Goal: Task Accomplishment & Management: Manage account settings

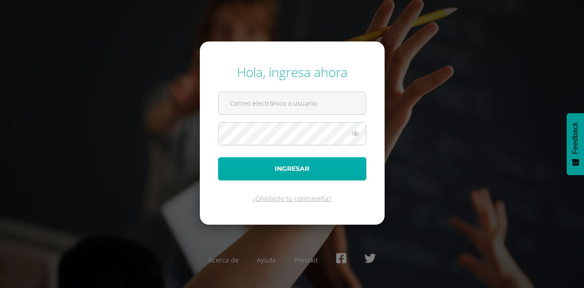
type input "[PERSON_NAME]"
click at [322, 176] on button "Ingresar" at bounding box center [292, 168] width 148 height 23
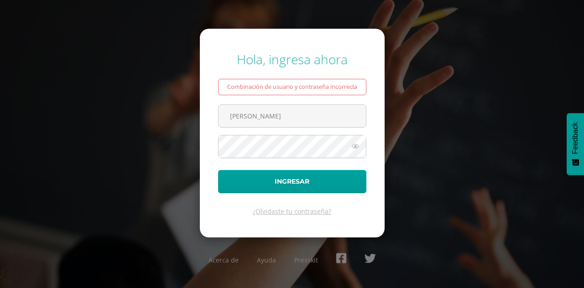
click at [356, 146] on icon at bounding box center [355, 146] width 12 height 11
click at [284, 119] on input "Godínez Mejía" at bounding box center [291, 116] width 147 height 22
type input "pgodinez@colegiolosalamos.edu.gt"
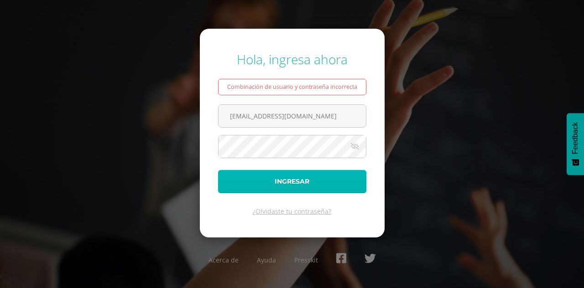
click at [328, 173] on button "Ingresar" at bounding box center [292, 181] width 148 height 23
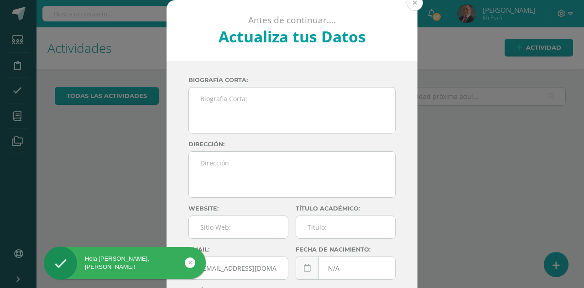
click at [414, 8] on button at bounding box center [414, 3] width 16 height 16
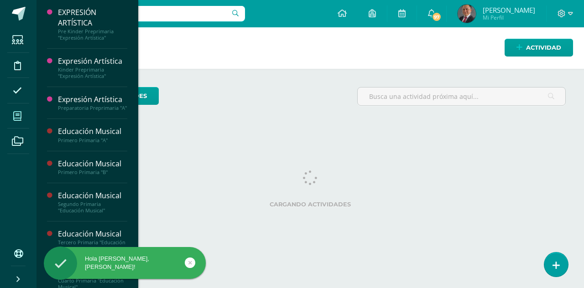
click at [21, 113] on icon at bounding box center [17, 116] width 8 height 9
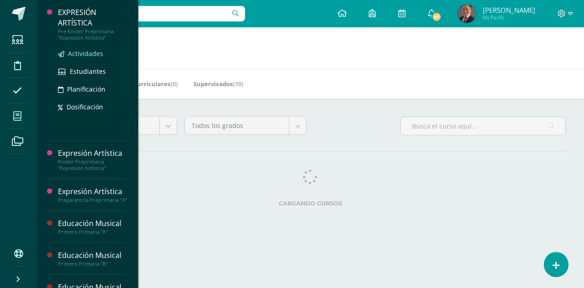
click at [81, 53] on span "Actividades" at bounding box center [85, 53] width 35 height 9
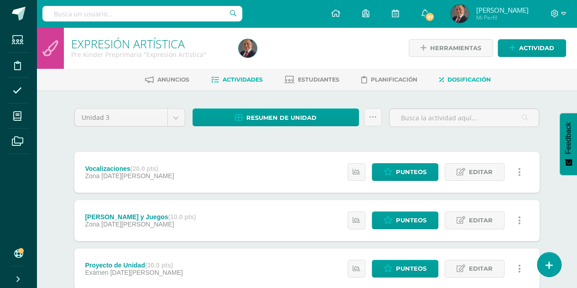
click at [475, 75] on link "Dosificación" at bounding box center [465, 80] width 52 height 15
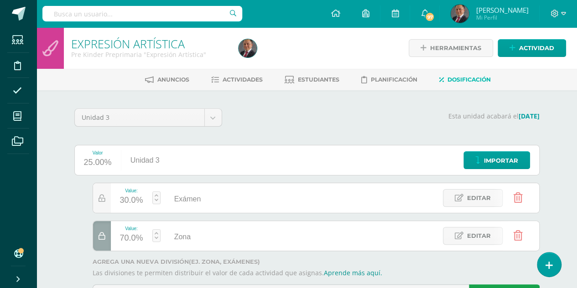
click at [519, 236] on icon at bounding box center [518, 236] width 9 height 10
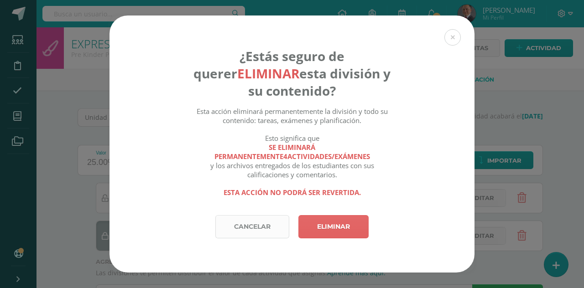
click at [255, 226] on link "Cancelar" at bounding box center [252, 226] width 74 height 23
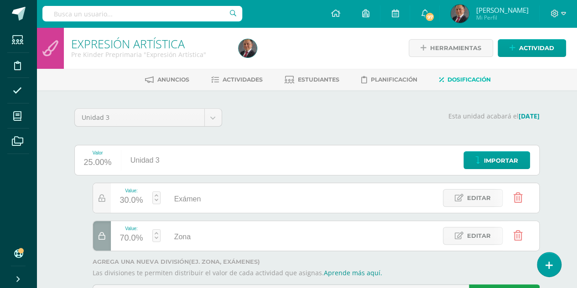
click at [545, 126] on div "Unidad 3 Unidad 1 Unidad 2 Unidad 3 Unidad 4 Esta unidad acabará el 13/08/2025 …" at bounding box center [307, 211] width 502 height 243
click at [103, 242] on div at bounding box center [102, 236] width 18 height 30
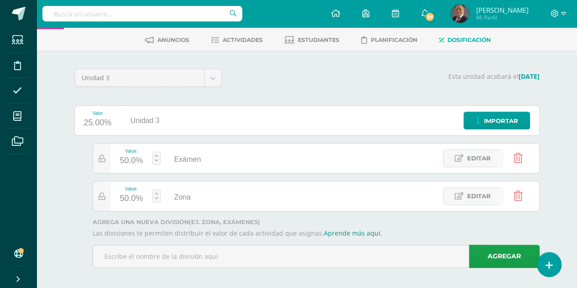
scroll to position [44, 0]
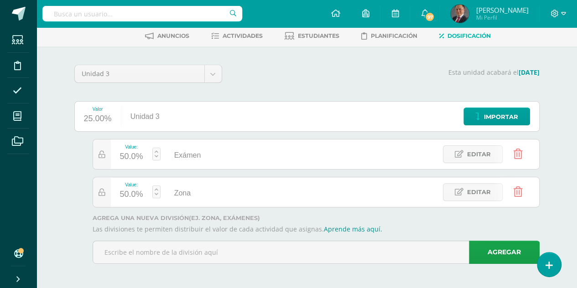
click at [130, 193] on div "50.0%" at bounding box center [131, 194] width 23 height 15
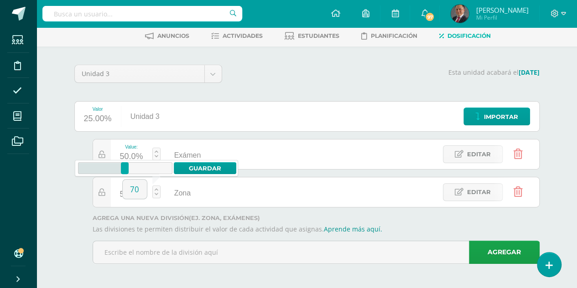
type input "70"
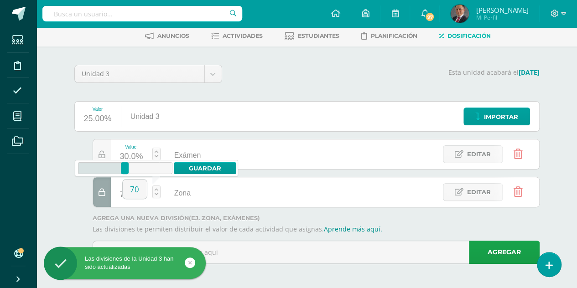
click at [74, 197] on div "Value: 30.0% Exámen Exámen Editar Value: 70.0% Zona Zona Editar" at bounding box center [306, 173] width 465 height 68
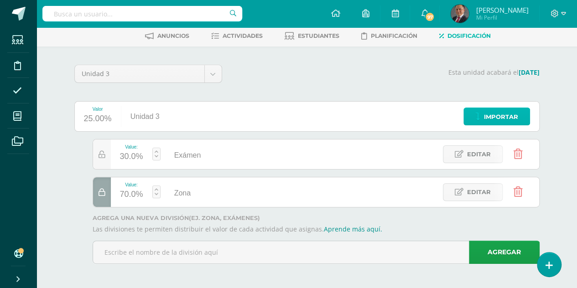
click at [503, 118] on span "Importar" at bounding box center [501, 117] width 34 height 17
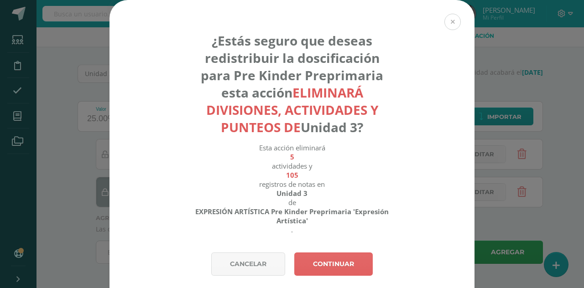
click at [450, 26] on button at bounding box center [452, 22] width 16 height 16
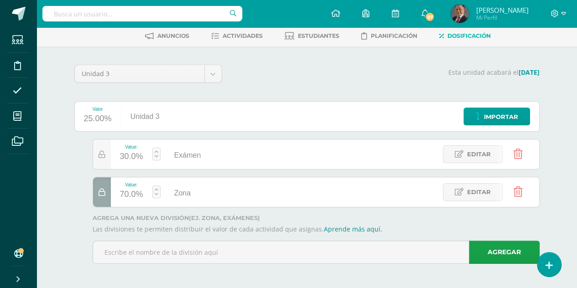
click at [572, 134] on div "EXPRESIÓN ARTÍSTICA Pre Kinder Preprimaria "Expresión Artística" Herramientas D…" at bounding box center [306, 137] width 540 height 306
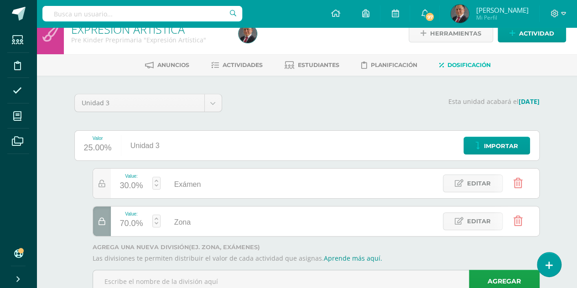
scroll to position [0, 0]
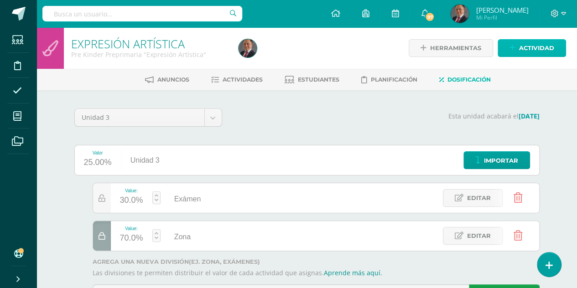
click at [526, 45] on span "Actividad" at bounding box center [536, 48] width 35 height 17
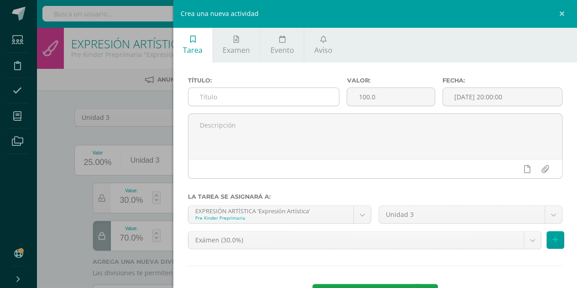
click at [265, 101] on input "text" at bounding box center [263, 97] width 151 height 18
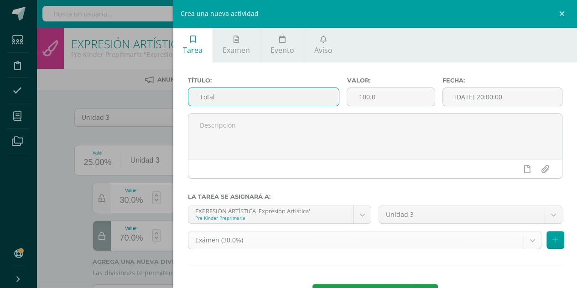
type input "Total"
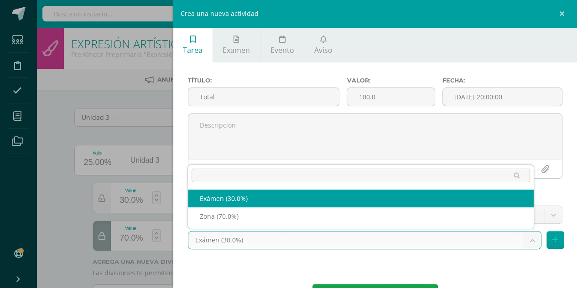
click at [526, 238] on body "Las divisiones de la Unidad 3 han sido actualizadas Las divisiones de la Unidad…" at bounding box center [288, 166] width 577 height 333
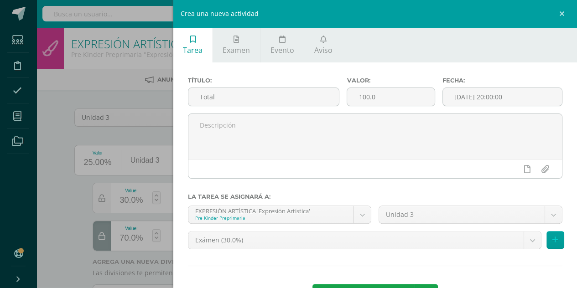
click at [561, 16] on body "Las divisiones de la Unidad 3 han sido actualizadas Las divisiones de la Unidad…" at bounding box center [288, 166] width 577 height 333
click at [561, 16] on link at bounding box center [563, 13] width 27 height 27
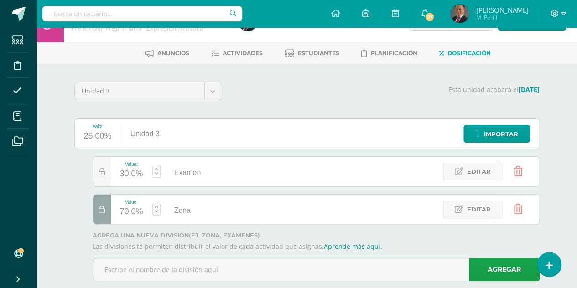
scroll to position [44, 0]
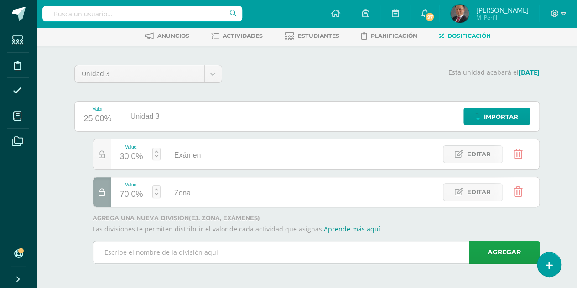
click at [204, 257] on input "text" at bounding box center [316, 252] width 446 height 22
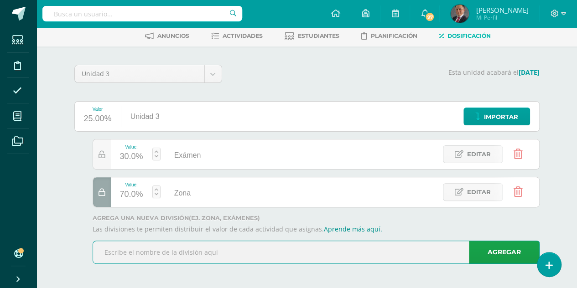
type input "R"
type input "Total"
click at [516, 252] on link "Agregar" at bounding box center [504, 252] width 71 height 23
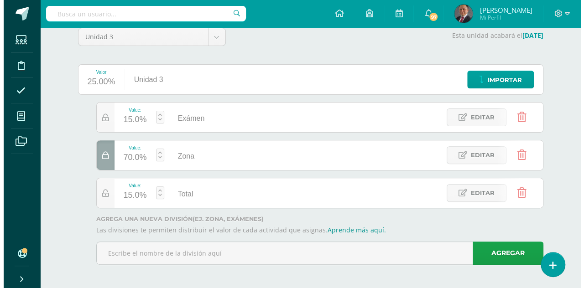
scroll to position [81, 0]
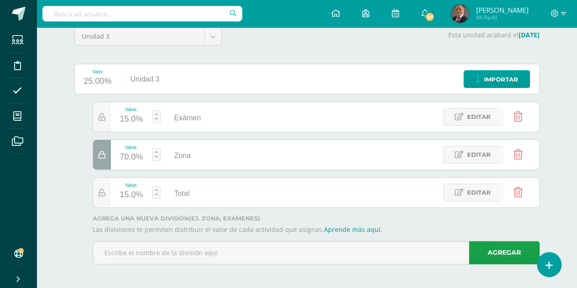
click at [518, 191] on icon at bounding box center [518, 192] width 9 height 10
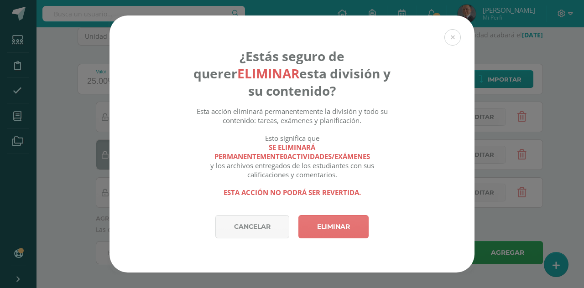
click at [331, 236] on link "Eliminar" at bounding box center [333, 226] width 70 height 23
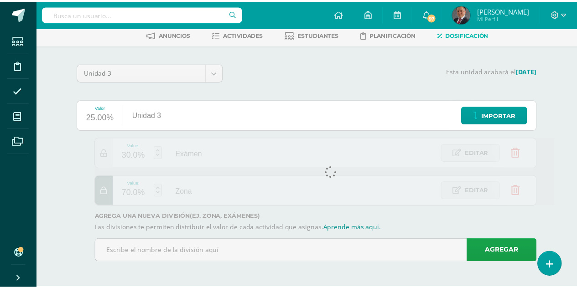
scroll to position [44, 0]
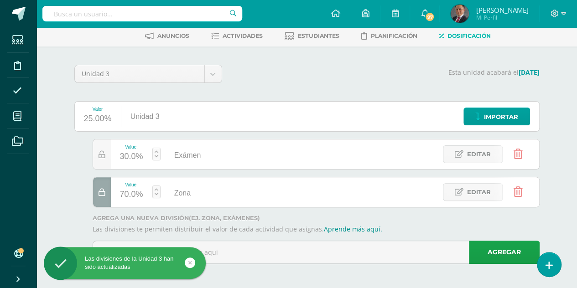
click at [64, 148] on div "Unidad 3 Unidad 1 Unidad 2 Unidad 3 Unidad 4 Esta unidad acabará el 13/08/2025 …" at bounding box center [307, 168] width 502 height 243
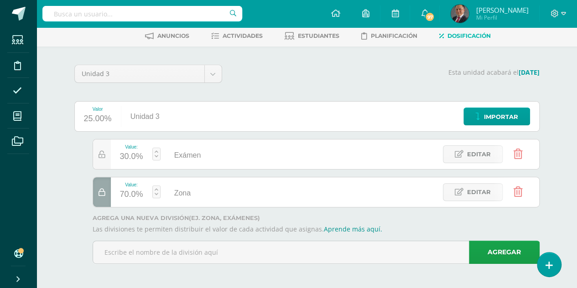
click at [548, 115] on div "Unidad 3 Unidad 1 Unidad 2 Unidad 3 Unidad 4 Esta unidad acabará el 13/08/2025 …" at bounding box center [307, 168] width 502 height 243
click at [248, 34] on span "Actividades" at bounding box center [243, 35] width 40 height 7
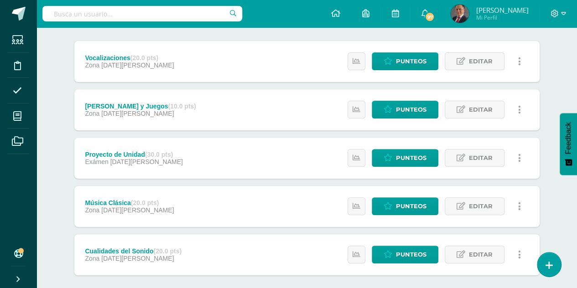
scroll to position [111, 0]
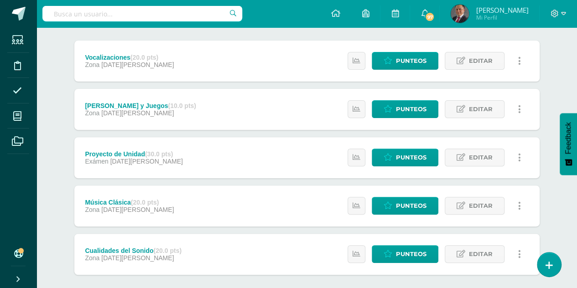
click at [558, 71] on div "EXPRESIÓN ARTÍSTICA Pre Kinder Preprimaria "Expresión Artística" Herramientas D…" at bounding box center [306, 126] width 540 height 420
